Goal: Information Seeking & Learning: Understand process/instructions

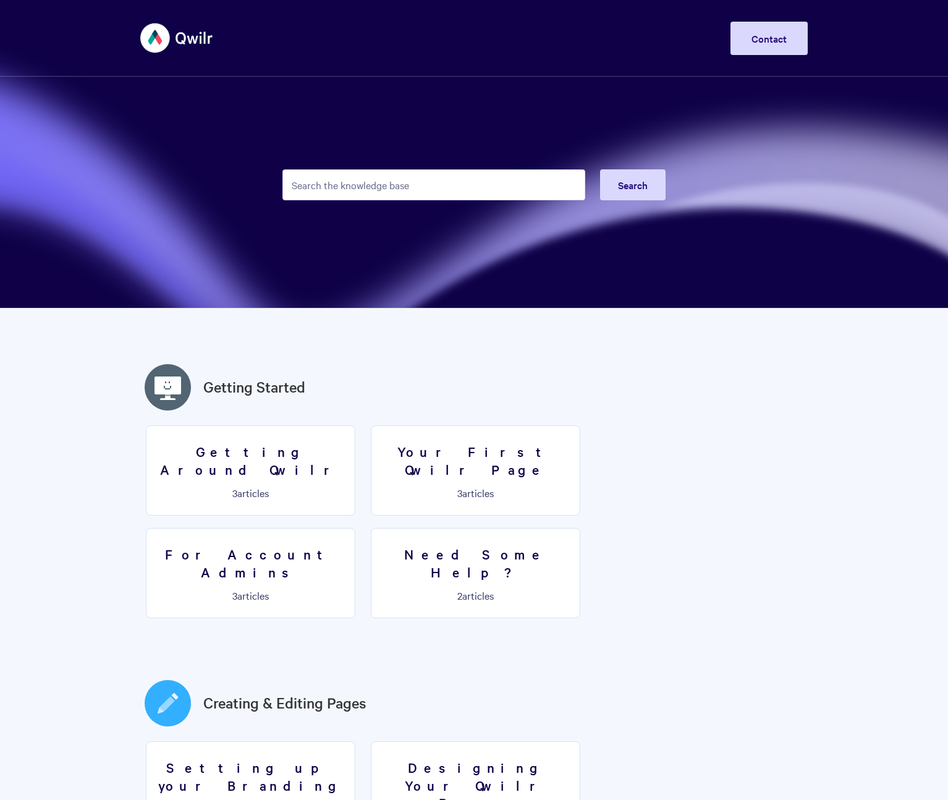
click at [373, 191] on input "Search the knowledge base" at bounding box center [434, 184] width 303 height 31
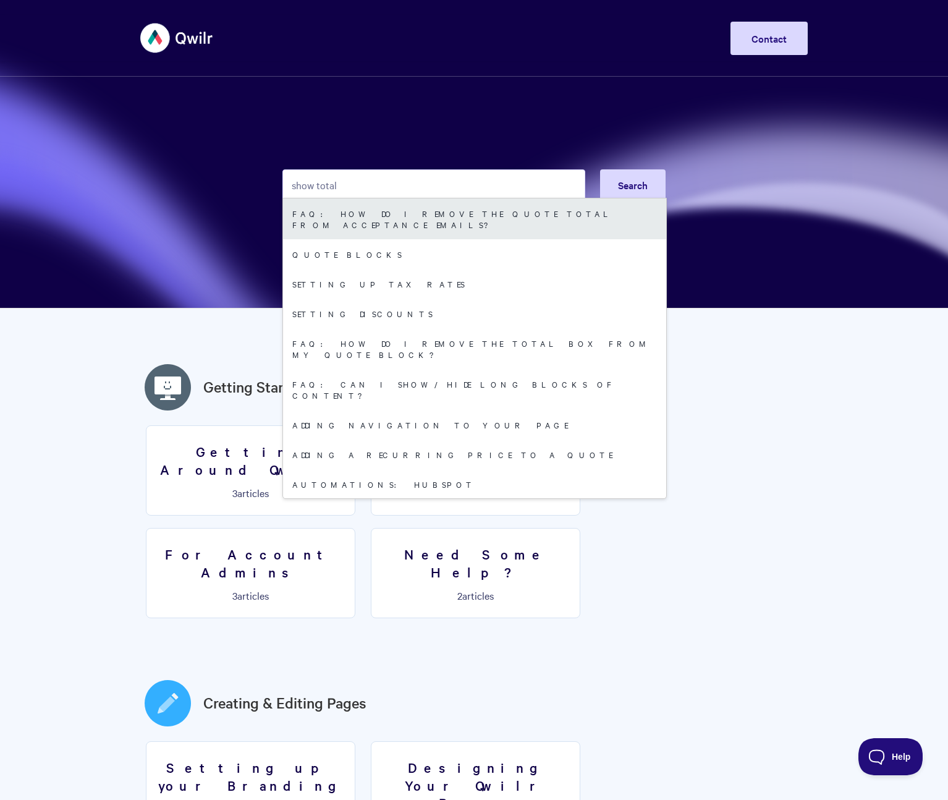
type input "show total"
click at [422, 211] on link "FAQ: How do I remove the quote total from acceptance emails?" at bounding box center [474, 218] width 383 height 41
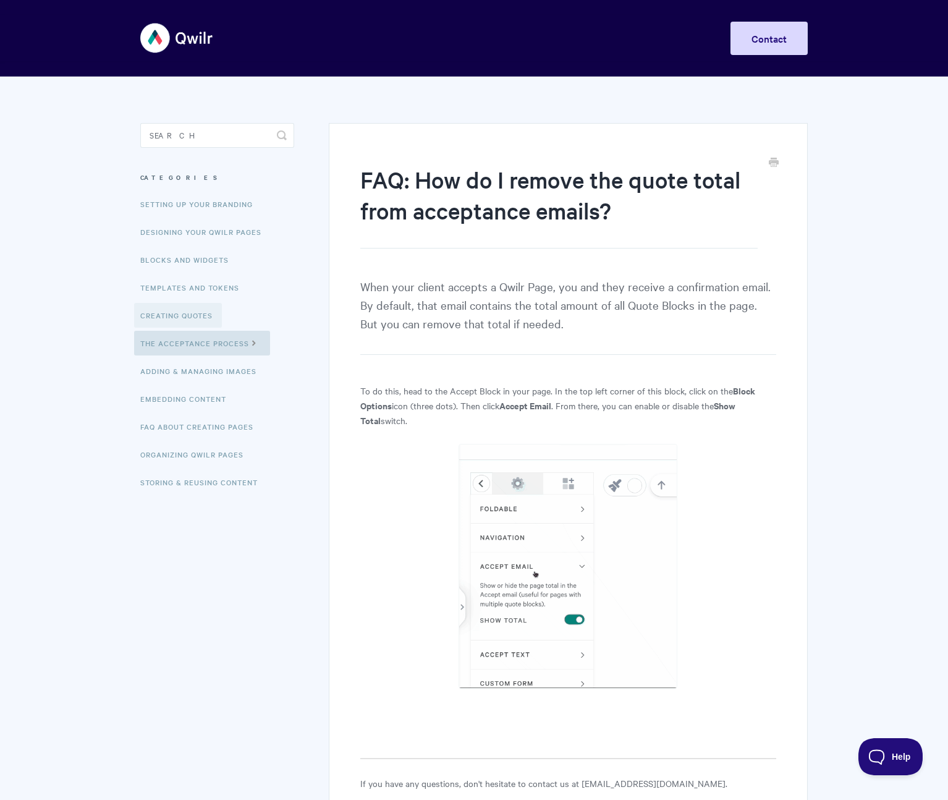
click at [215, 318] on link "Creating Quotes" at bounding box center [178, 315] width 88 height 25
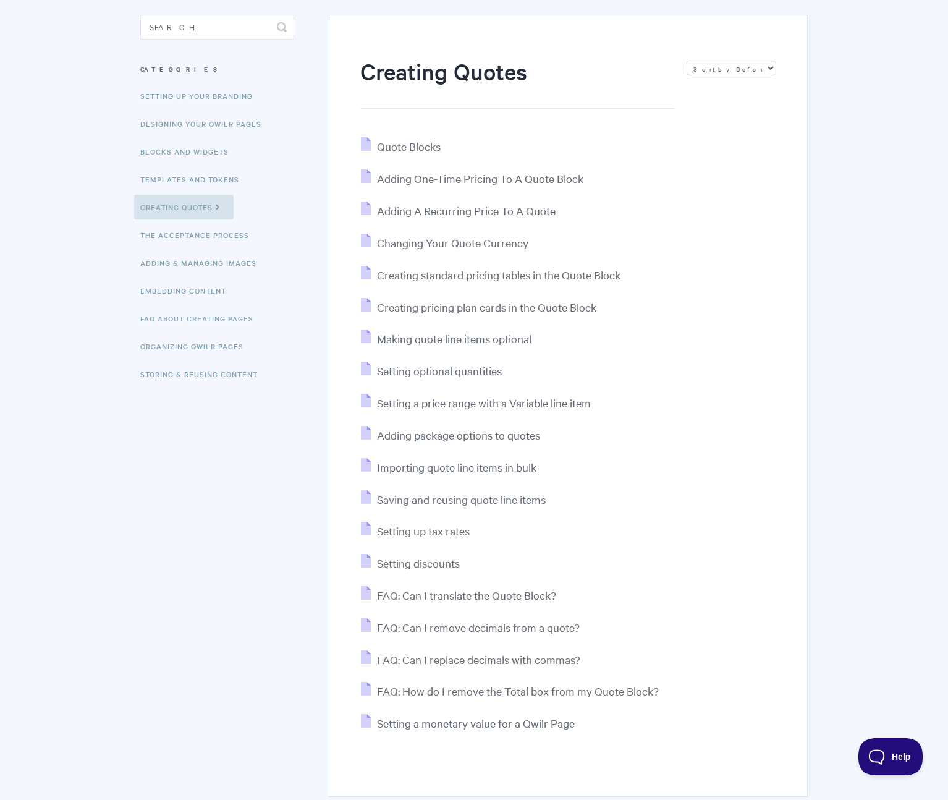
scroll to position [106, 0]
